Goal: Information Seeking & Learning: Find specific page/section

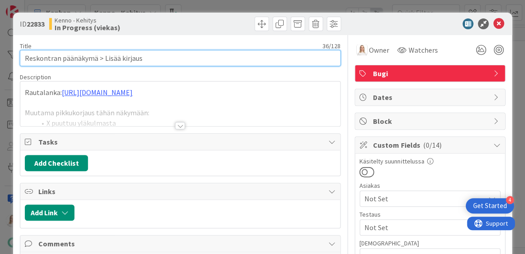
drag, startPoint x: 25, startPoint y: 59, endPoint x: 151, endPoint y: 59, distance: 125.9
click at [151, 59] on input "Reskontran päänäkymä > Lisää kirjaus" at bounding box center [180, 58] width 321 height 16
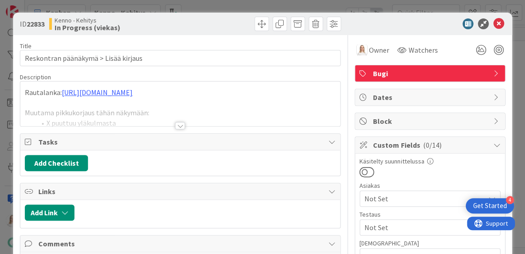
click at [180, 125] on div at bounding box center [180, 125] width 10 height 7
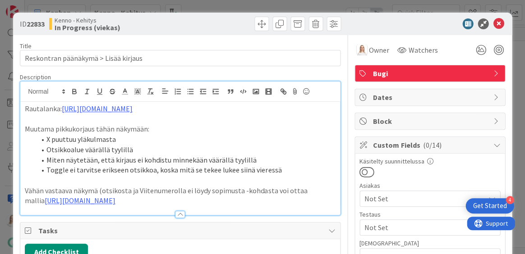
click at [26, 108] on p "Rautalanka: https://www.figma.com/proto/s06ePFuGvSFkRRSBp8p43G/Reskontra?page-i…" at bounding box center [180, 109] width 311 height 10
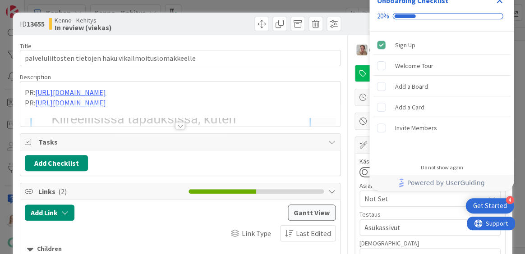
click at [497, 2] on icon "Close Checklist" at bounding box center [500, 1] width 6 height 6
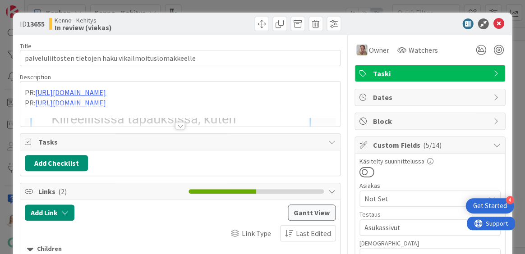
click at [176, 125] on div at bounding box center [180, 125] width 10 height 7
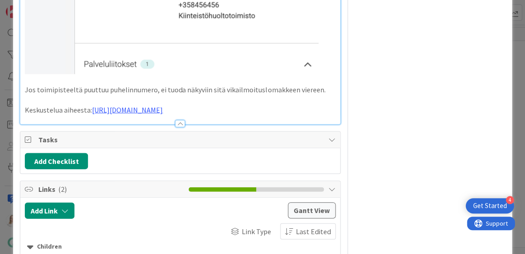
scroll to position [2236, 0]
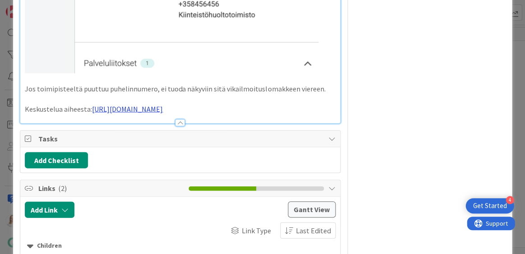
click at [163, 104] on link "[URL][DOMAIN_NAME]" at bounding box center [127, 108] width 71 height 9
click at [197, 119] on link "[URL][DOMAIN_NAME]" at bounding box center [179, 120] width 62 height 12
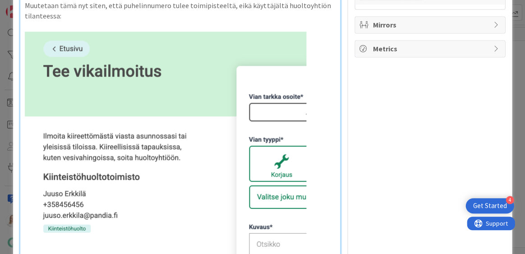
scroll to position [1512, 0]
